Goal: Check status: Check status

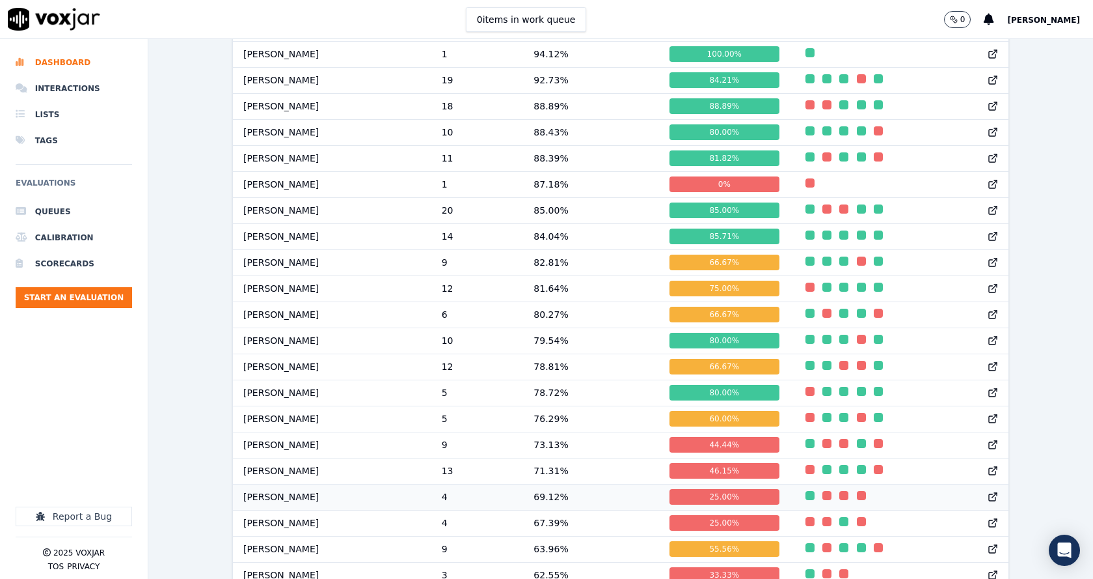
scroll to position [1236, 0]
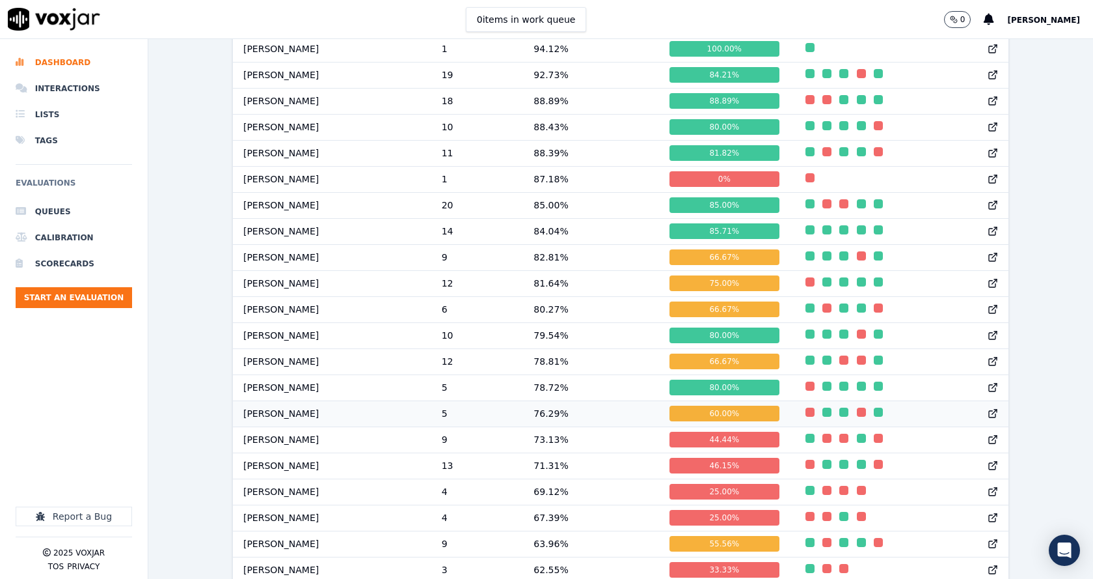
click at [331, 425] on td "[PERSON_NAME]" at bounding box center [332, 413] width 198 height 26
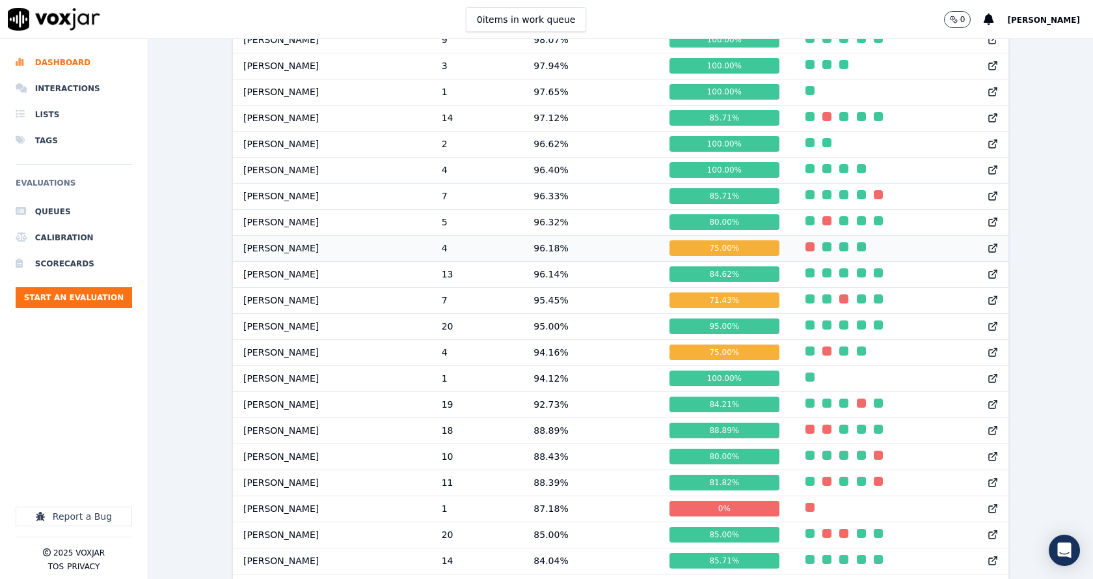
scroll to position [911, 0]
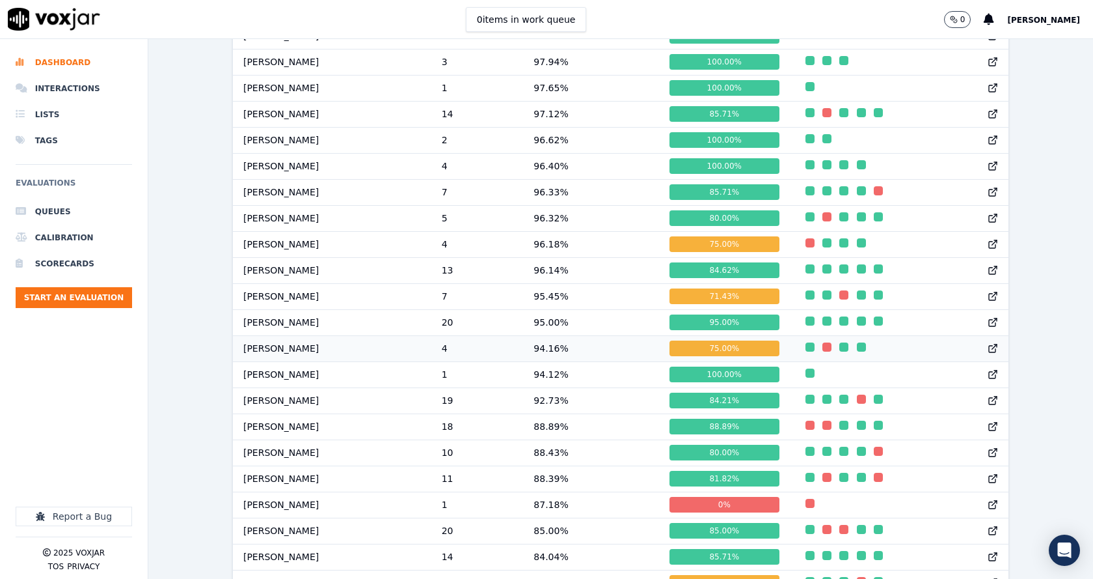
click at [352, 361] on td "Vincent Deshmukh" at bounding box center [332, 348] width 198 height 26
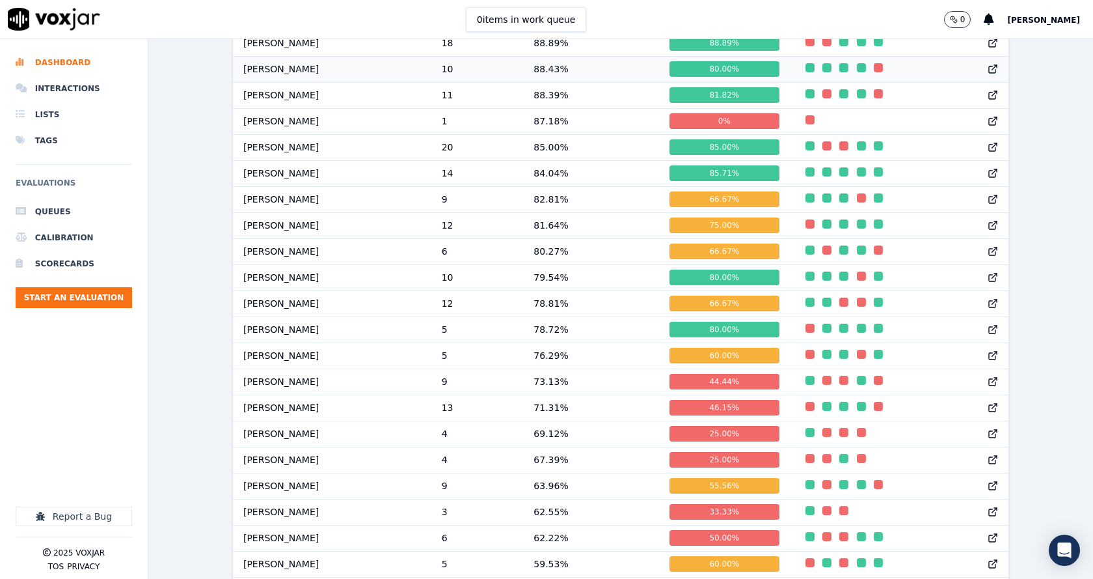
scroll to position [1302, 0]
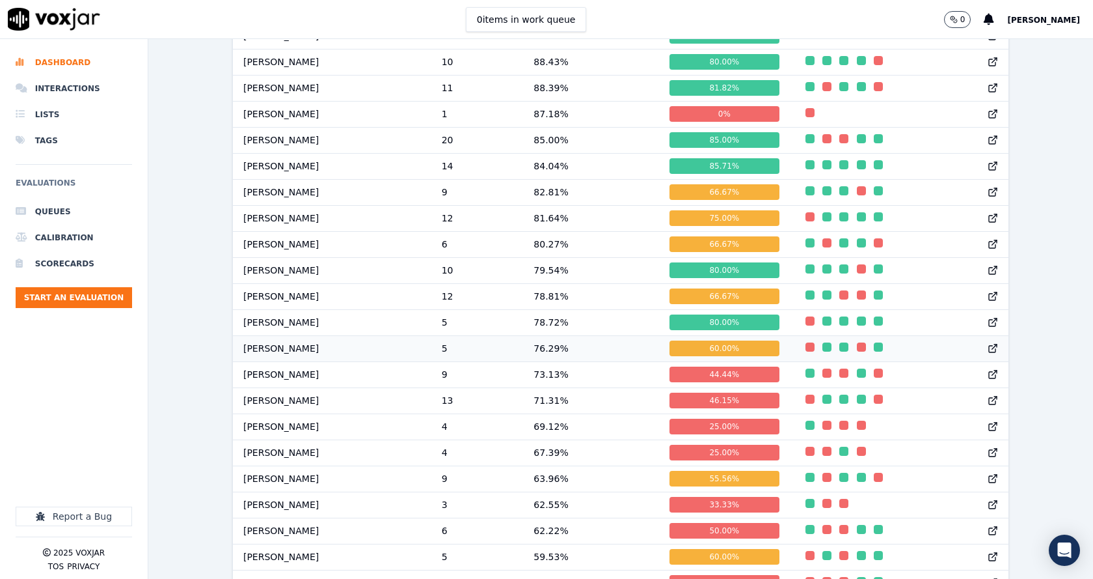
click at [269, 361] on td "[PERSON_NAME]" at bounding box center [332, 348] width 198 height 26
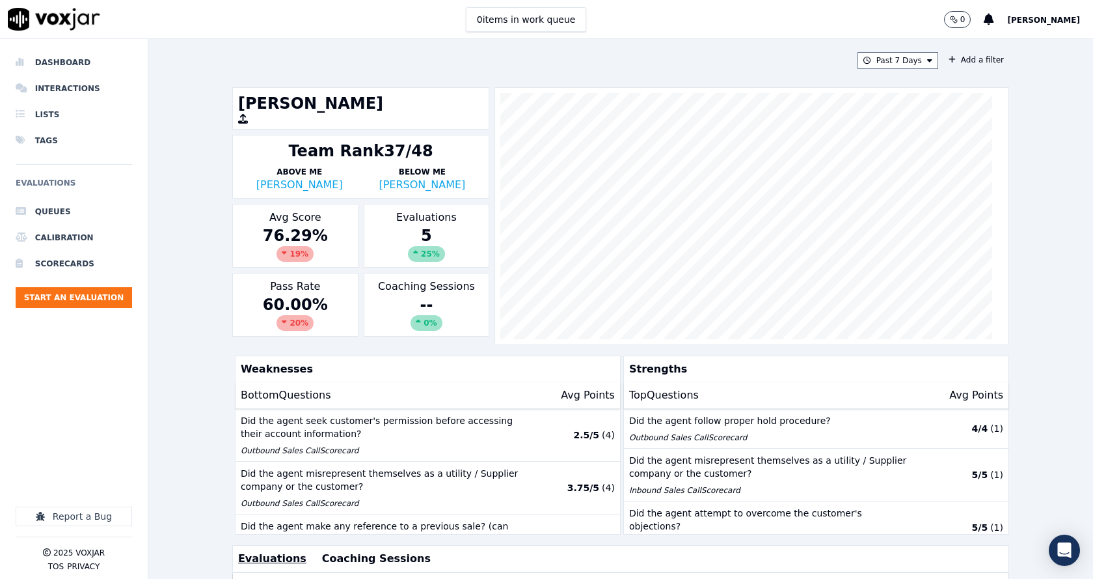
scroll to position [289, 0]
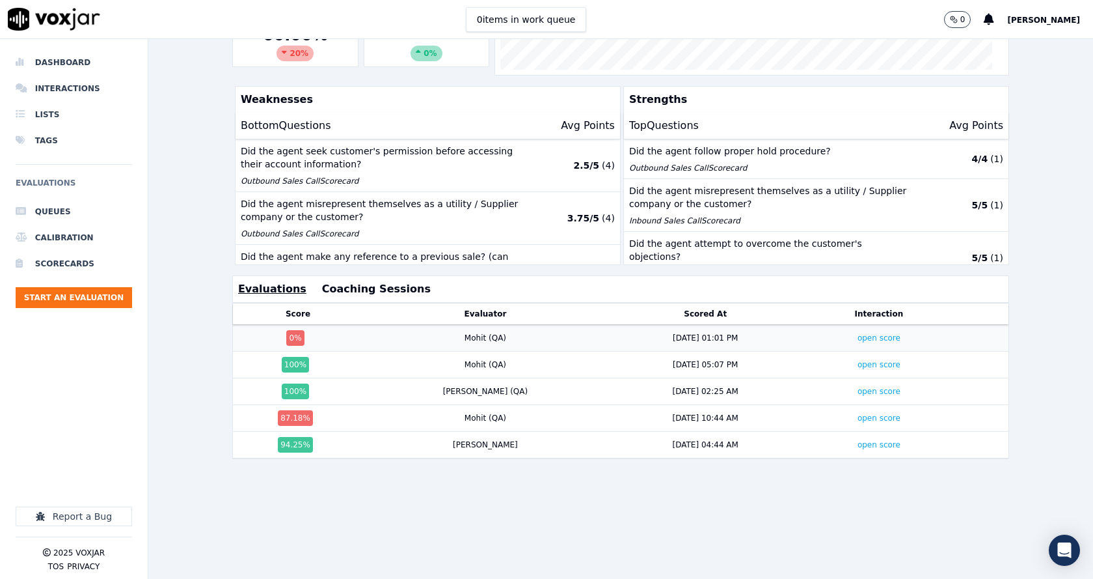
click at [826, 325] on td "open score" at bounding box center [879, 338] width 151 height 27
click at [858, 333] on link "open score" at bounding box center [879, 337] width 43 height 9
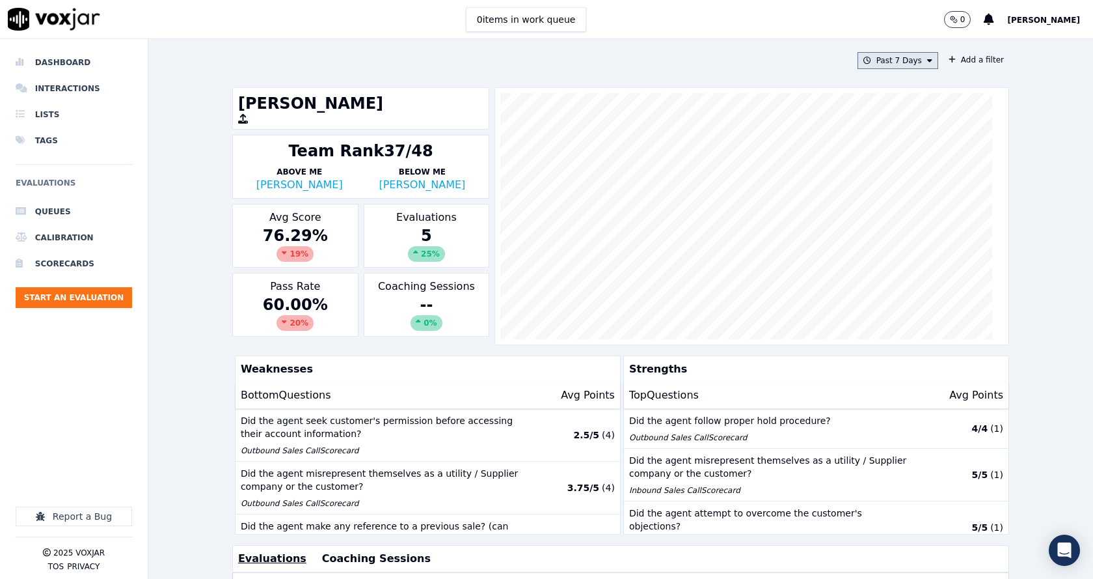
click at [920, 62] on button "Past 7 Days" at bounding box center [898, 60] width 81 height 17
click at [886, 87] on div "Custom" at bounding box center [894, 84] width 30 height 10
click at [911, 109] on input "From" at bounding box center [875, 109] width 114 height 29
click at [899, 106] on input "From" at bounding box center [875, 109] width 114 height 29
type input "2025-07-21T00:00"
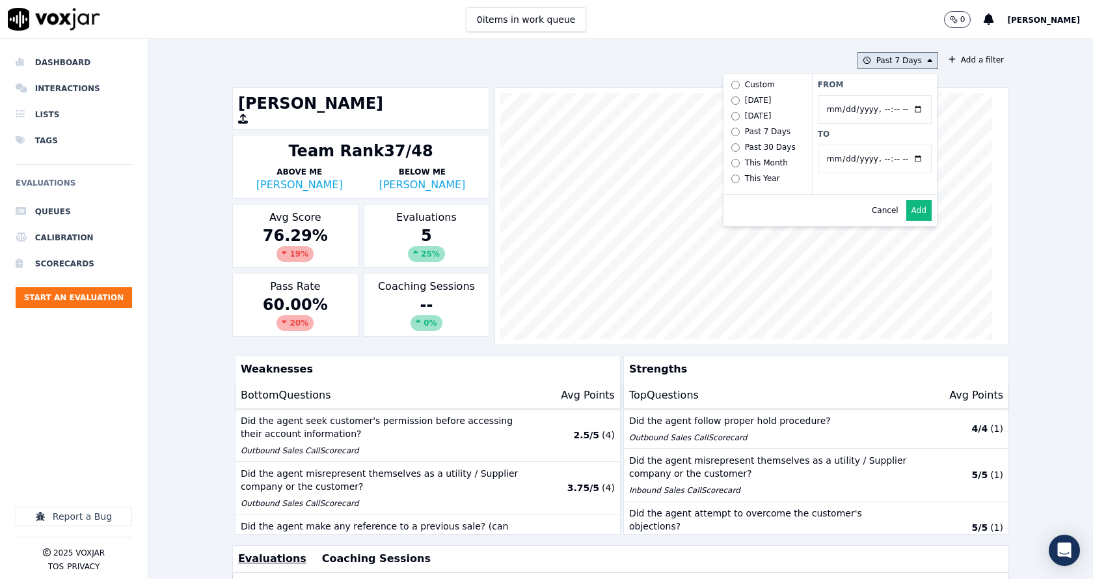
click at [904, 90] on div "From To" at bounding box center [874, 134] width 125 height 120
click at [905, 157] on input "To" at bounding box center [875, 158] width 114 height 29
click at [910, 135] on label "To" at bounding box center [875, 134] width 114 height 10
click at [910, 144] on input "To" at bounding box center [875, 158] width 114 height 29
click at [909, 219] on button "Add" at bounding box center [918, 210] width 25 height 21
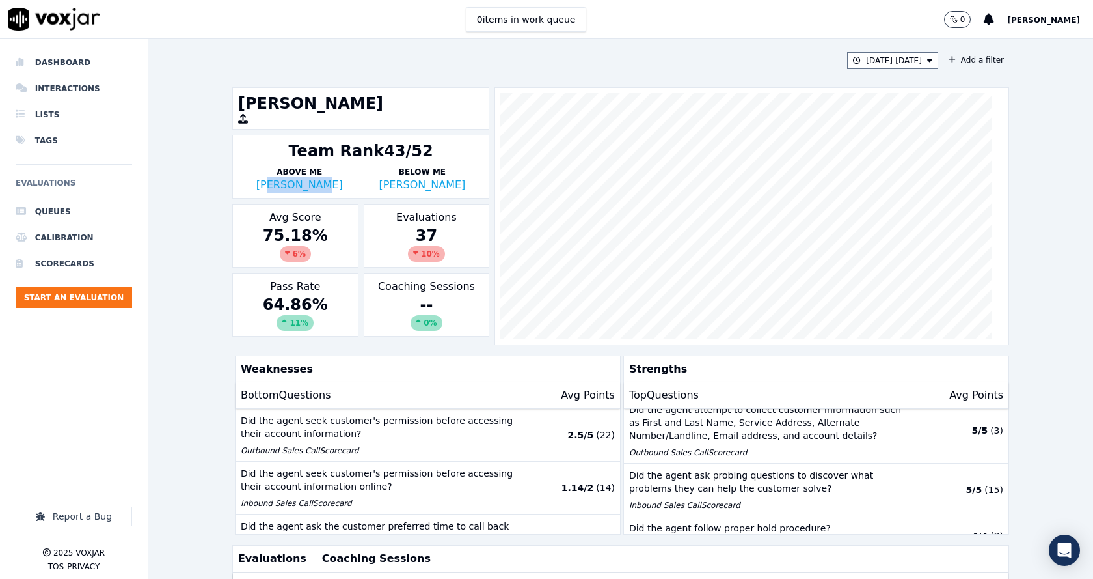
drag, startPoint x: 325, startPoint y: 177, endPoint x: 307, endPoint y: 231, distance: 57.2
click at [279, 189] on div "Alex Akhtar" at bounding box center [299, 185] width 123 height 16
drag, startPoint x: 331, startPoint y: 240, endPoint x: 258, endPoint y: 231, distance: 73.5
click at [255, 230] on div "75.18 % 6 %" at bounding box center [295, 243] width 115 height 36
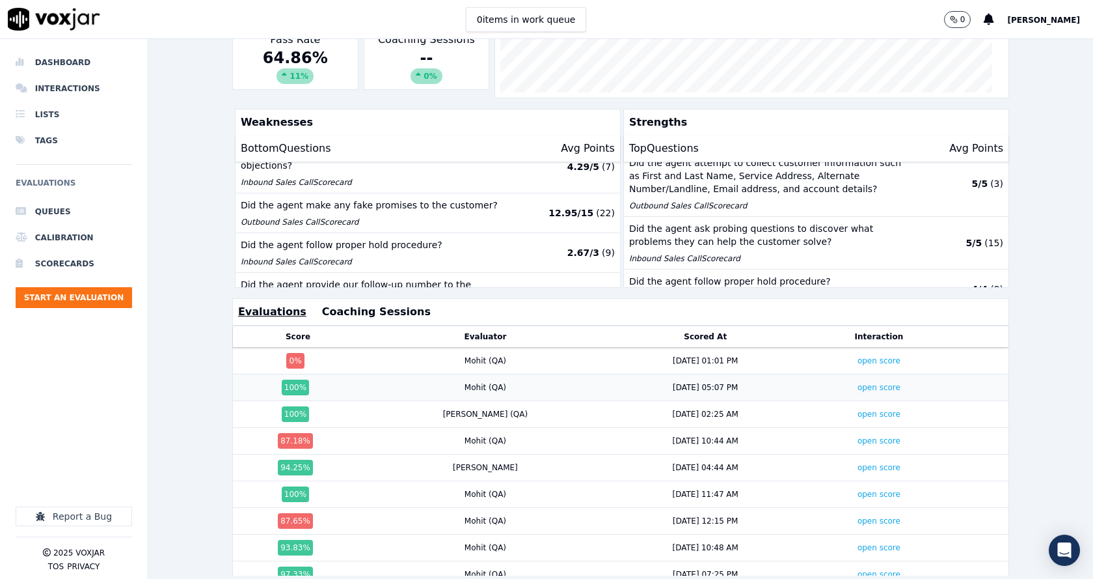
scroll to position [224, 0]
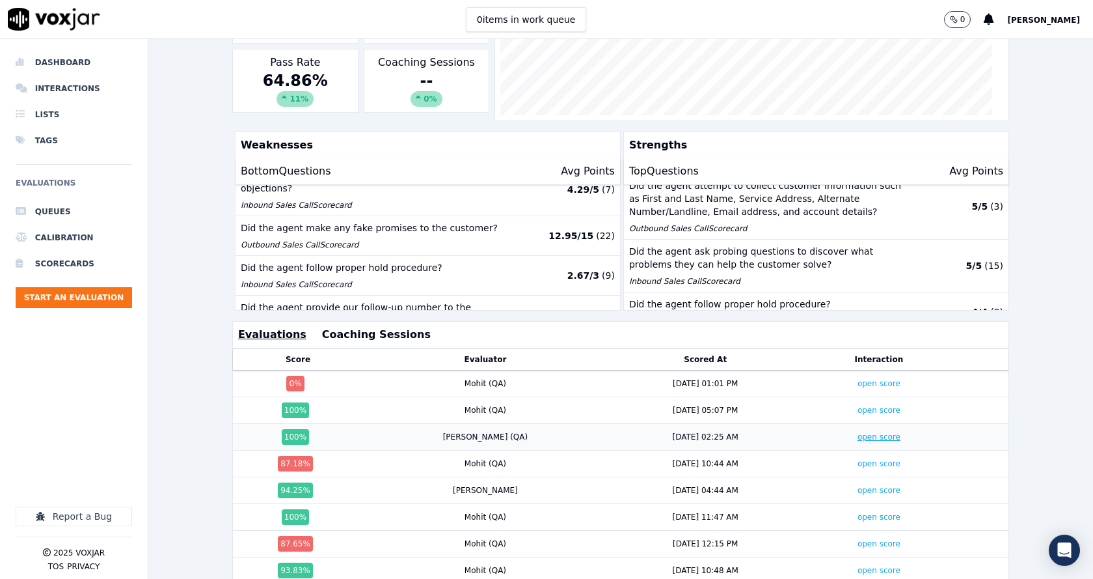
click at [858, 435] on link "open score" at bounding box center [879, 436] width 43 height 9
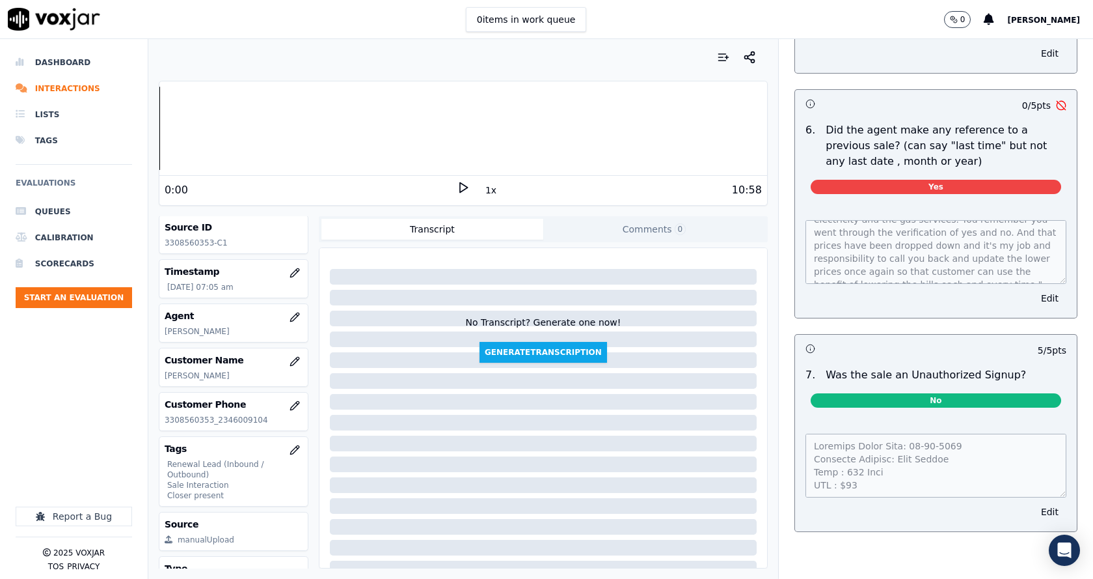
scroll to position [112, 0]
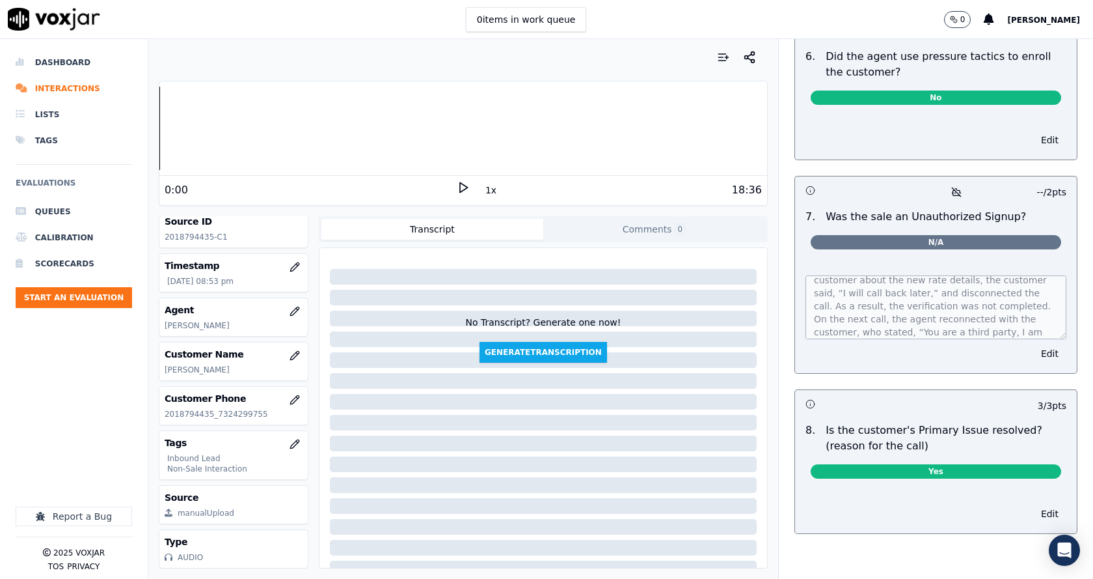
scroll to position [52, 0]
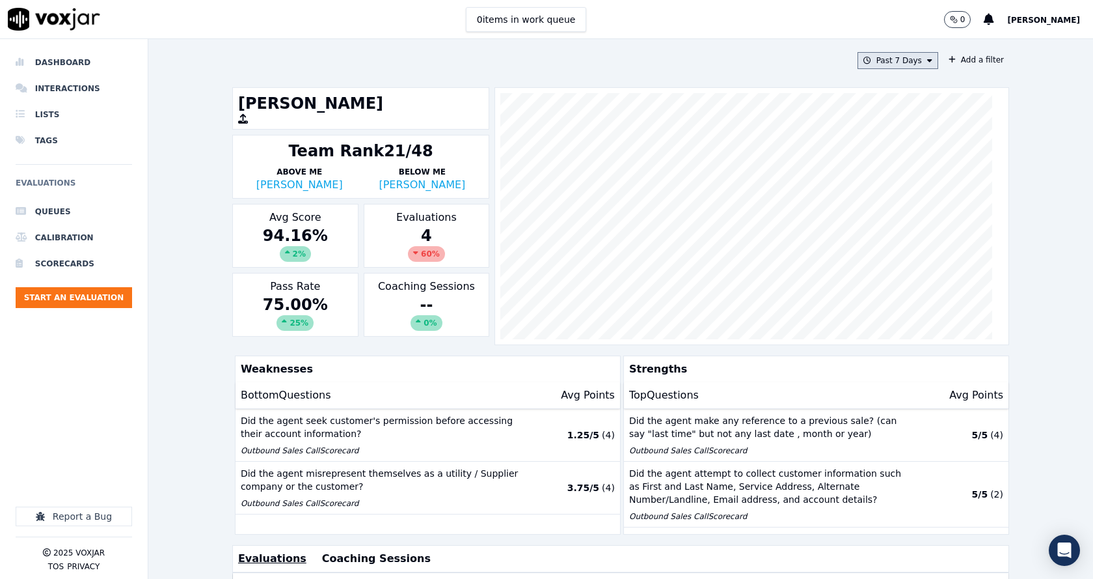
click at [927, 58] on icon at bounding box center [929, 61] width 5 height 8
click at [880, 87] on div "Custom" at bounding box center [894, 84] width 30 height 10
click at [902, 109] on input "From" at bounding box center [875, 109] width 114 height 29
type input "[DATE]T00:00"
click at [895, 91] on div "From To" at bounding box center [874, 134] width 125 height 120
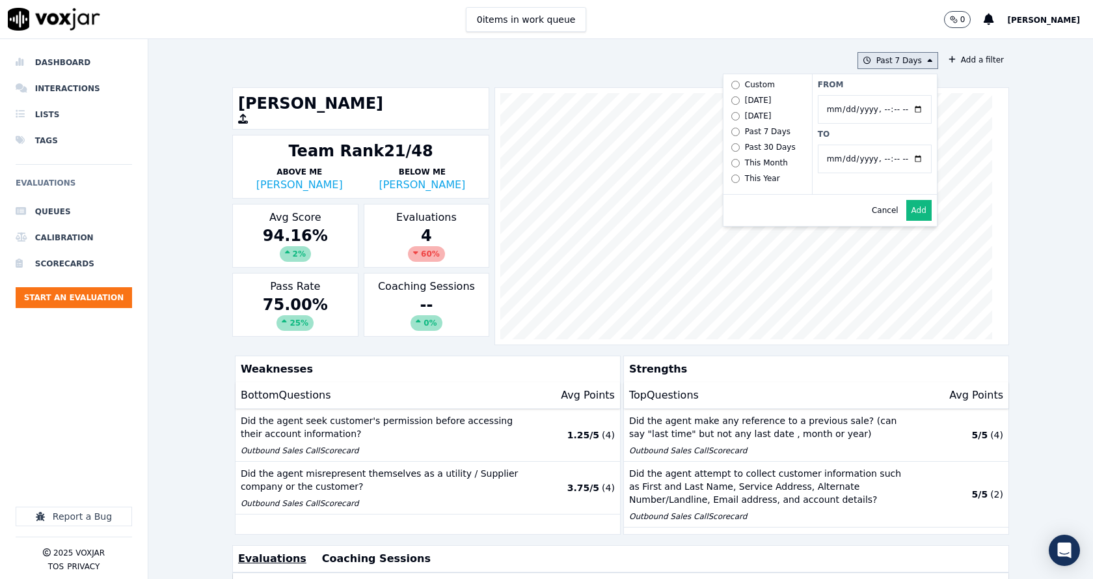
click at [901, 157] on input "To" at bounding box center [875, 158] width 114 height 29
type input "[DATE]T23:59"
click at [884, 136] on label "To" at bounding box center [875, 134] width 114 height 10
click at [884, 144] on input "To" at bounding box center [875, 158] width 114 height 29
click at [910, 219] on button "Add" at bounding box center [918, 210] width 25 height 21
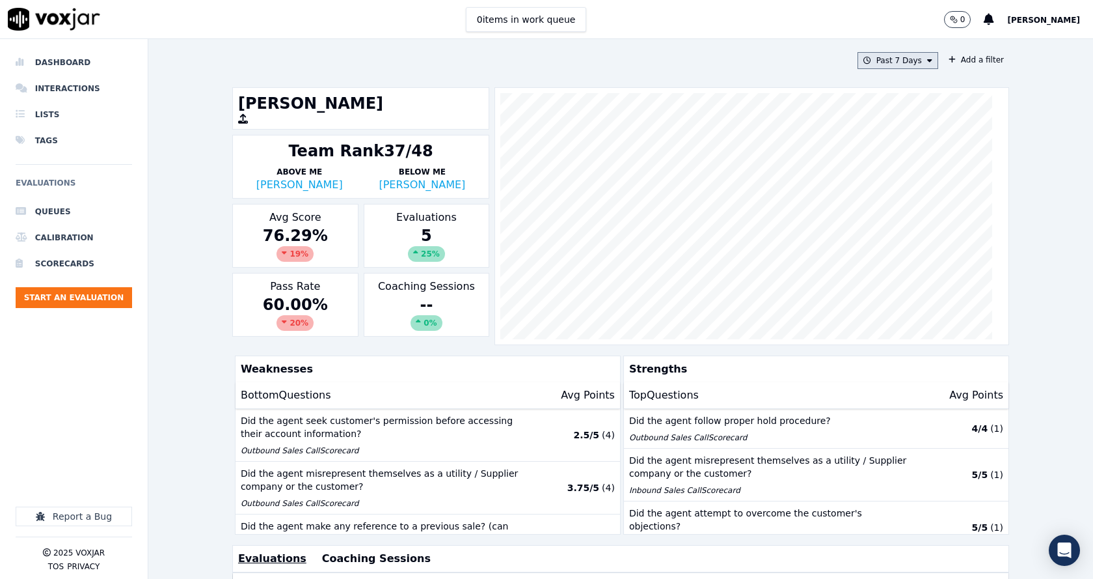
click at [927, 62] on icon at bounding box center [929, 61] width 5 height 8
click at [879, 87] on div "Custom" at bounding box center [894, 84] width 30 height 10
click at [907, 107] on input "From" at bounding box center [875, 109] width 114 height 29
type input "[DATE]T00:00"
click at [874, 87] on label "From" at bounding box center [875, 84] width 114 height 10
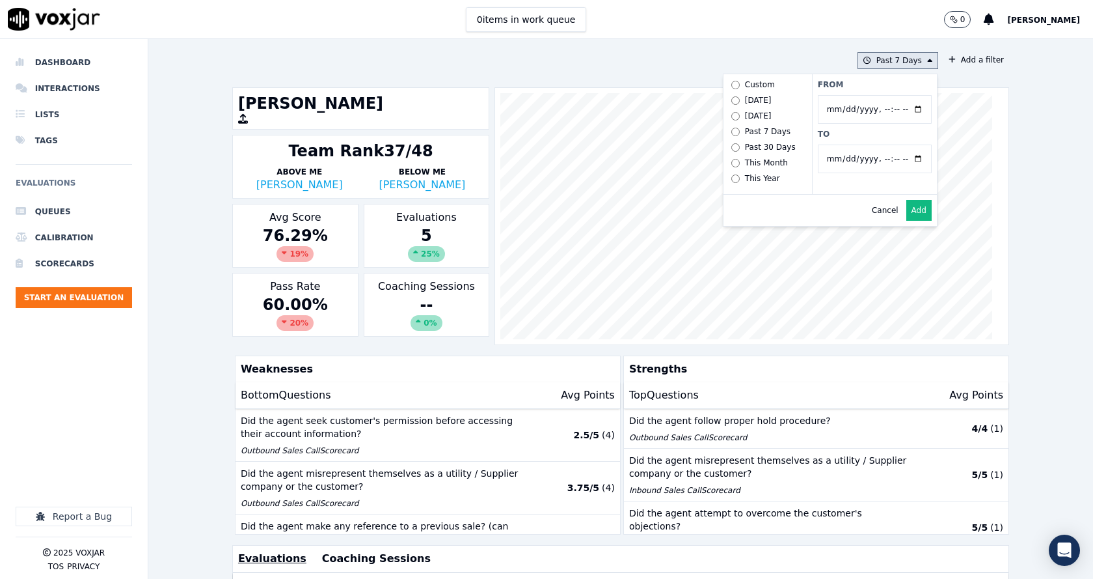
click at [874, 95] on input "From" at bounding box center [875, 109] width 114 height 29
click at [903, 157] on input "To" at bounding box center [875, 158] width 114 height 29
type input "[DATE]T23:59"
click at [819, 131] on label "To" at bounding box center [875, 134] width 114 height 10
click at [819, 144] on input "To" at bounding box center [875, 158] width 114 height 29
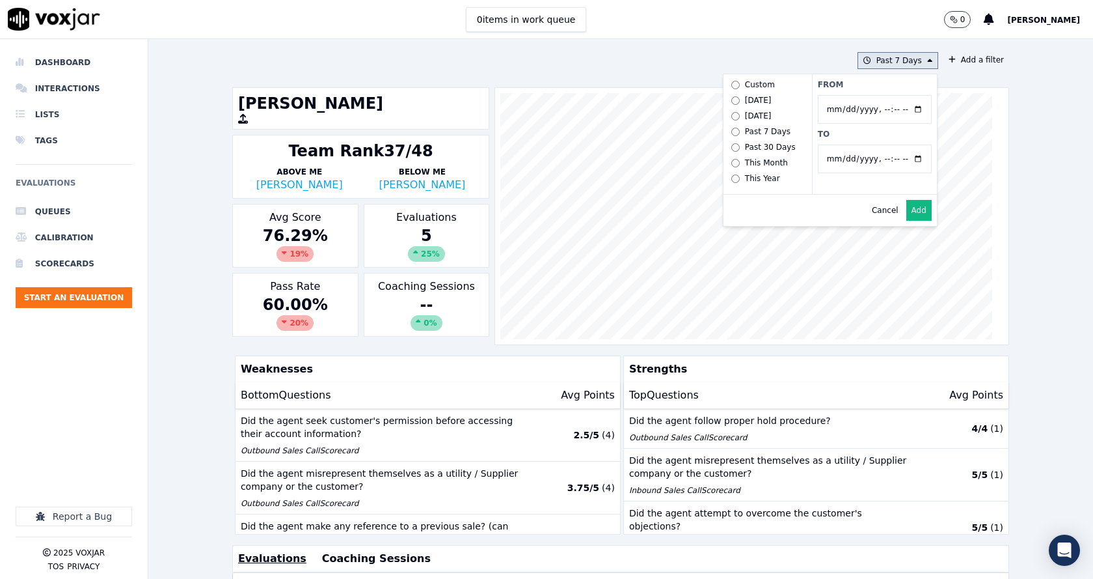
click at [906, 217] on button "Add" at bounding box center [918, 210] width 25 height 21
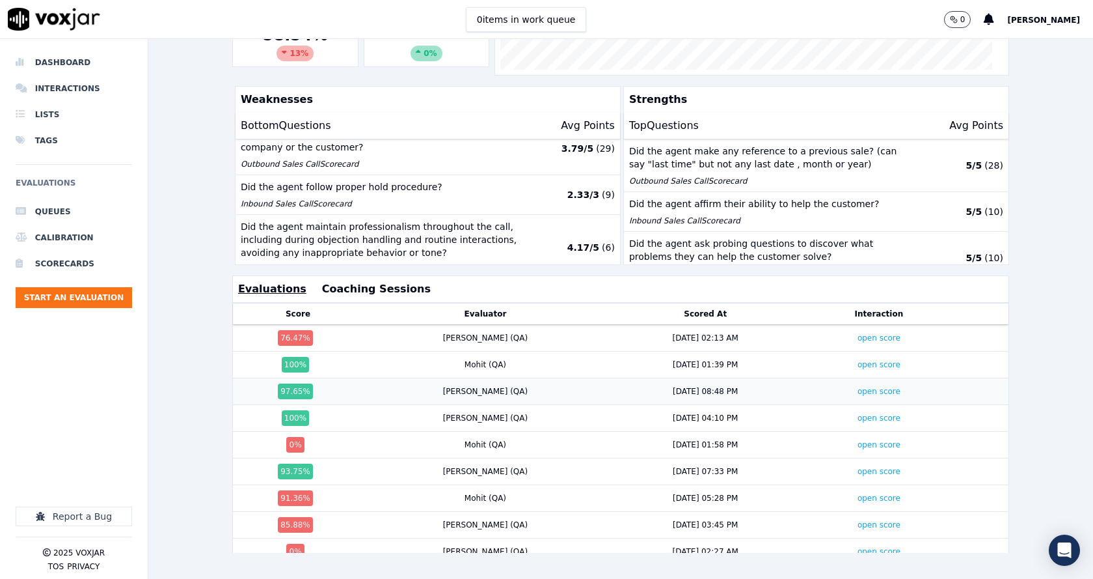
scroll to position [29, 0]
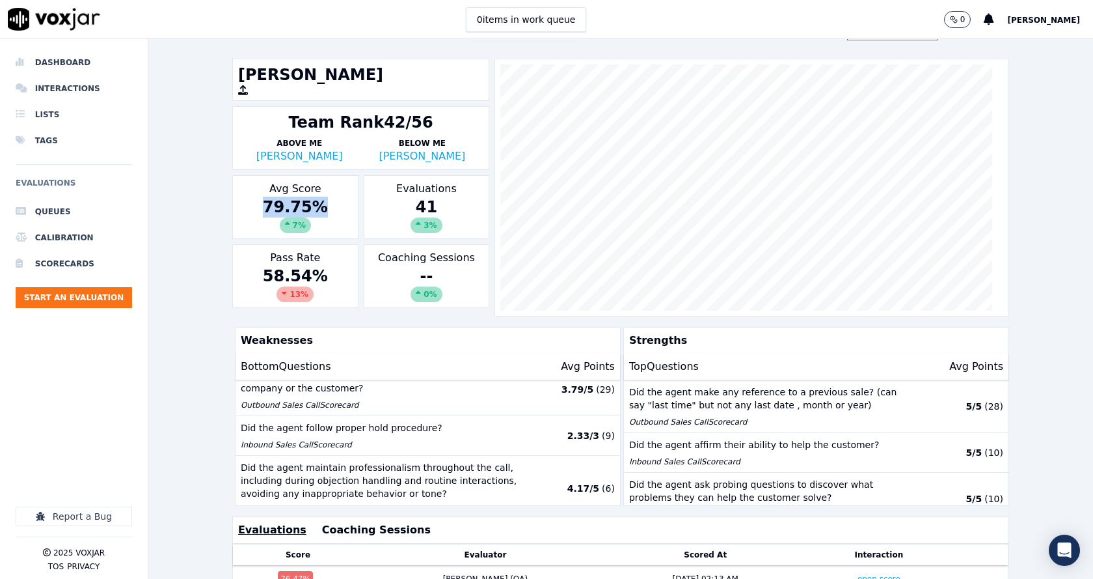
drag, startPoint x: 334, startPoint y: 211, endPoint x: 244, endPoint y: 215, distance: 89.9
click at [244, 216] on div "79.75 % 7 %" at bounding box center [295, 215] width 115 height 36
